Goal: Subscribe to service/newsletter

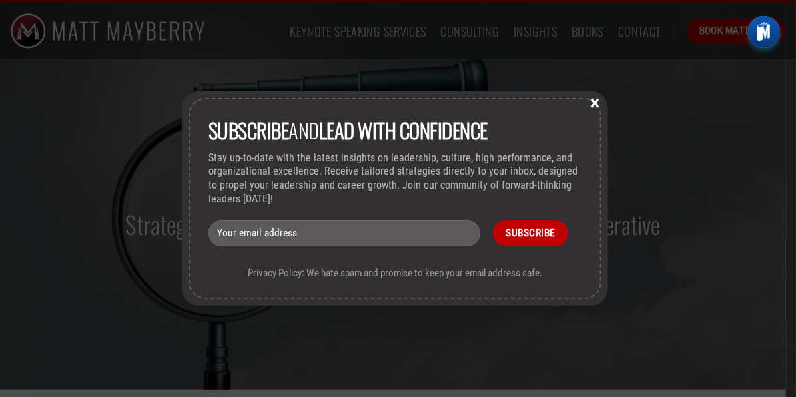
click at [251, 230] on input "email" at bounding box center [345, 234] width 272 height 26
type input "[EMAIL_ADDRESS][DOMAIN_NAME]"
click at [532, 231] on input "Subscribe" at bounding box center [530, 234] width 75 height 26
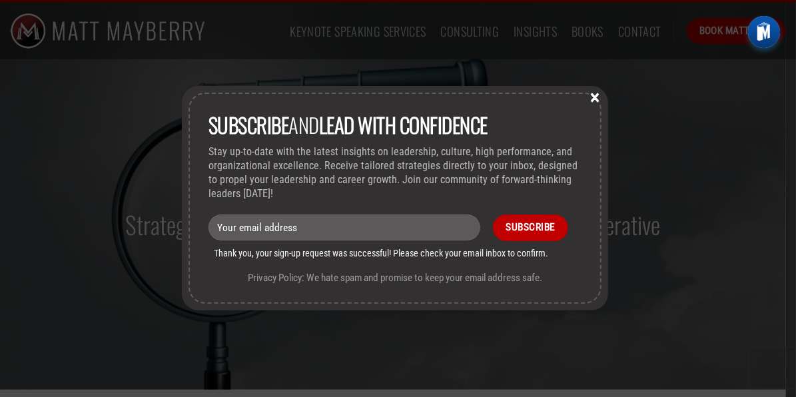
click at [595, 100] on button "×" at bounding box center [595, 97] width 20 height 12
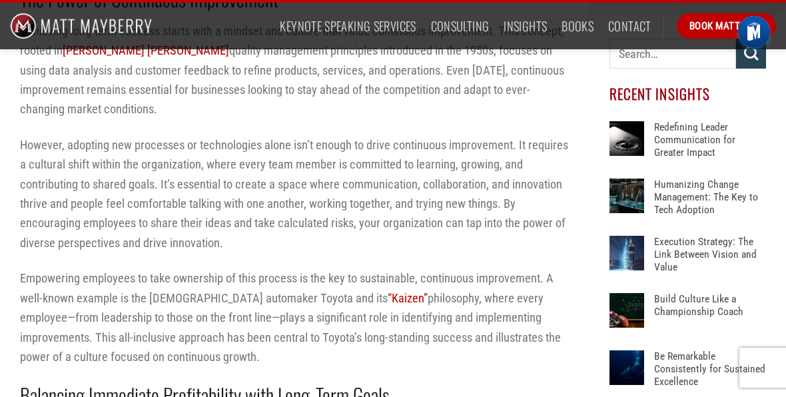
scroll to position [666, 0]
